Goal: Navigation & Orientation: Understand site structure

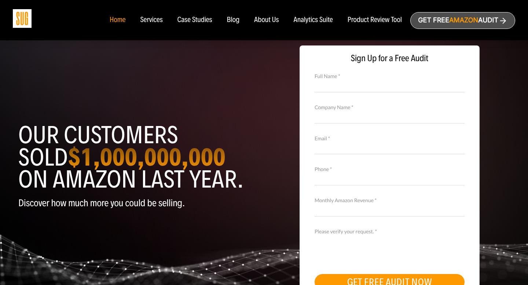
click at [195, 19] on div "Case Studies" at bounding box center [194, 20] width 35 height 8
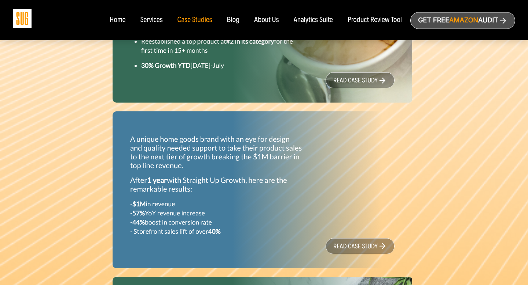
scroll to position [457, 0]
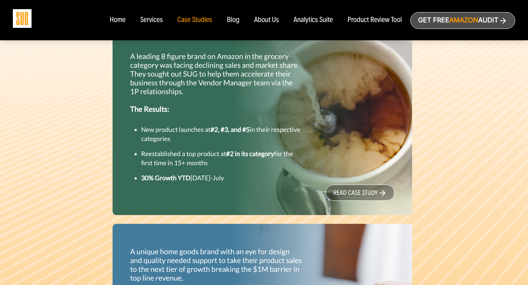
click at [149, 20] on div "Services" at bounding box center [151, 20] width 22 height 8
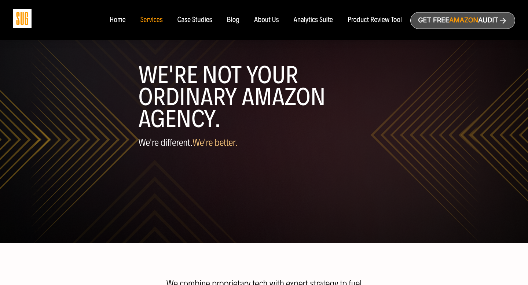
click at [107, 18] on ul "Home Services Case Studies" at bounding box center [255, 20] width 307 height 8
click at [115, 20] on div "Home" at bounding box center [118, 20] width 16 height 8
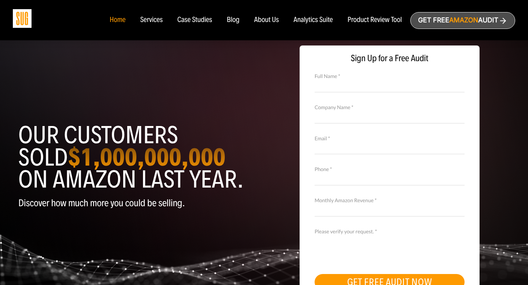
click at [194, 22] on div "Case Studies" at bounding box center [194, 20] width 35 height 8
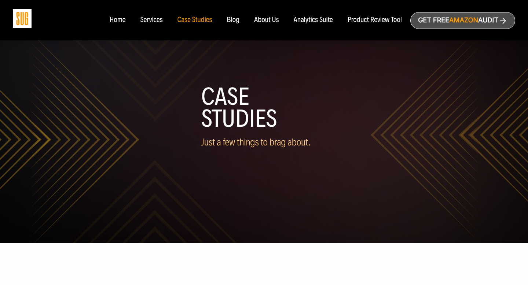
click at [151, 20] on div "Services" at bounding box center [151, 20] width 22 height 8
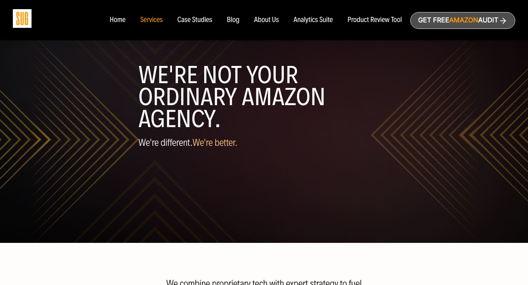
drag, startPoint x: 199, startPoint y: 18, endPoint x: 220, endPoint y: 19, distance: 21.3
click at [199, 18] on div "Case Studies" at bounding box center [194, 20] width 35 height 8
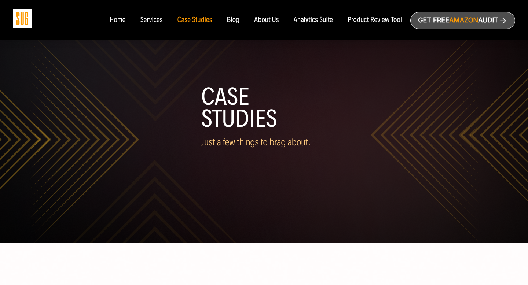
click at [242, 22] on ul "Home Services Case Studies" at bounding box center [255, 20] width 307 height 8
click at [237, 22] on div "Blog" at bounding box center [233, 20] width 13 height 8
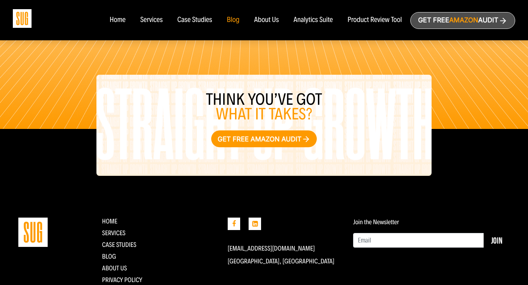
scroll to position [749, 0]
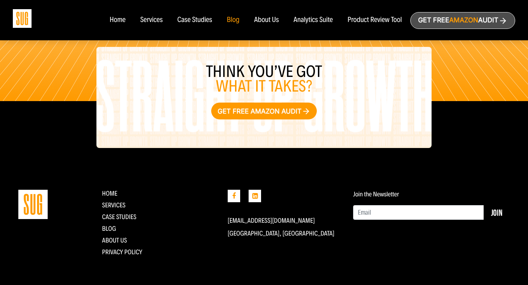
click at [267, 18] on div "About Us" at bounding box center [266, 20] width 25 height 8
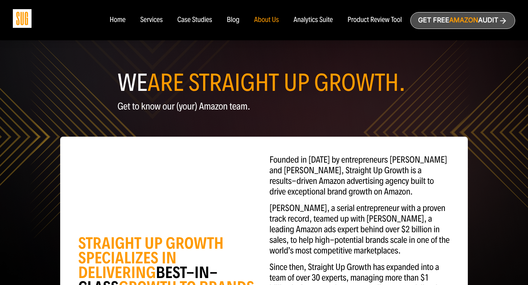
drag, startPoint x: 316, startPoint y: 26, endPoint x: 311, endPoint y: 18, distance: 9.5
click at [316, 26] on nav "Home Services Case Studies Blog About Us" at bounding box center [263, 20] width 323 height 40
click at [311, 18] on div "Analytics Suite" at bounding box center [313, 20] width 39 height 8
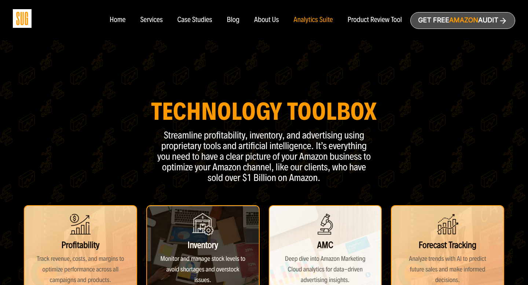
click at [360, 22] on div "Product Review Tool" at bounding box center [375, 20] width 54 height 8
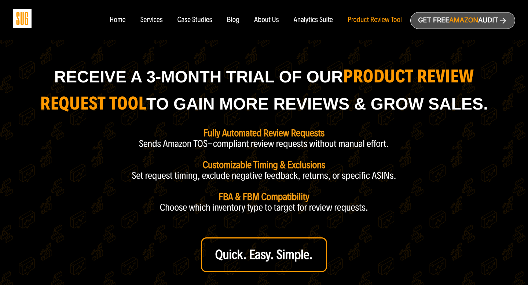
click at [118, 22] on div "Home" at bounding box center [118, 20] width 16 height 8
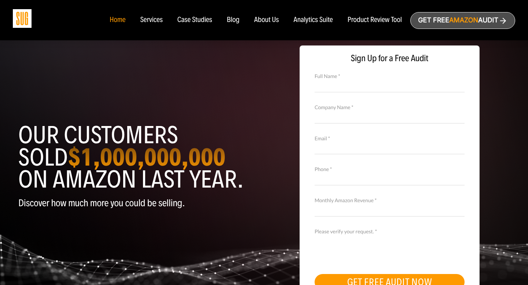
click at [316, 21] on div "Analytics Suite" at bounding box center [313, 20] width 39 height 8
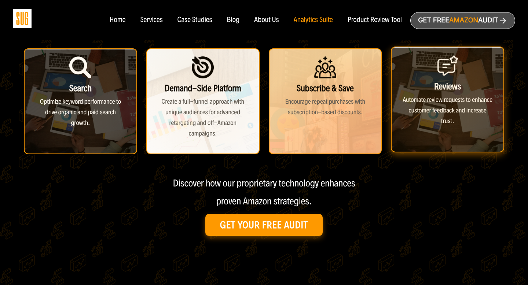
scroll to position [264, 0]
